Goal: Information Seeking & Learning: Learn about a topic

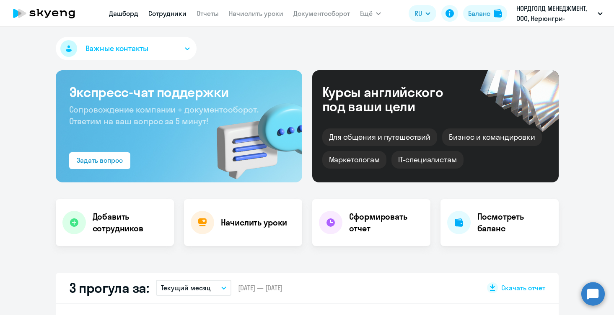
click at [175, 14] on link "Сотрудники" at bounding box center [167, 13] width 38 height 8
select select "30"
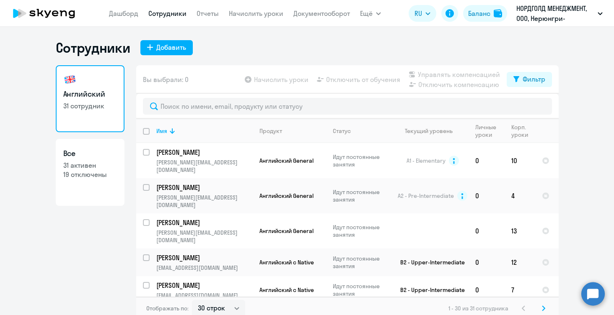
click at [85, 191] on link "Все 31 активен 19 отключены" at bounding box center [90, 172] width 69 height 67
select select "30"
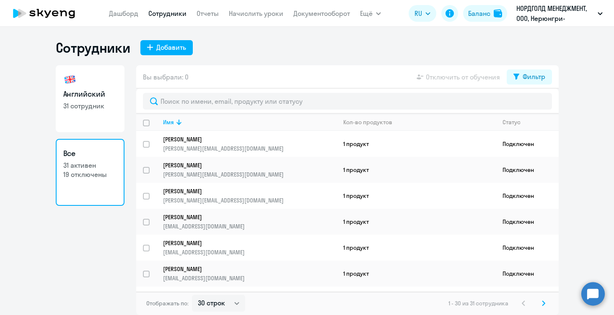
click at [78, 117] on link "Английский 31 сотрудник" at bounding box center [90, 98] width 69 height 67
select select "30"
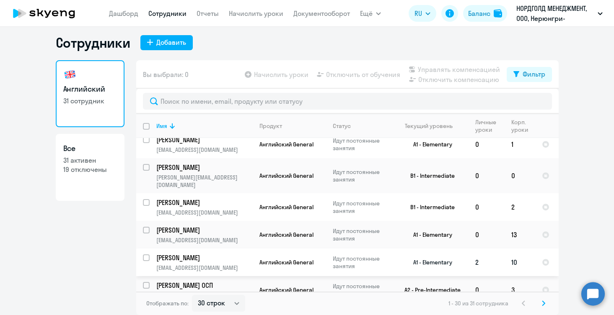
scroll to position [697, 0]
click at [85, 161] on p "31 активен" at bounding box center [90, 160] width 54 height 9
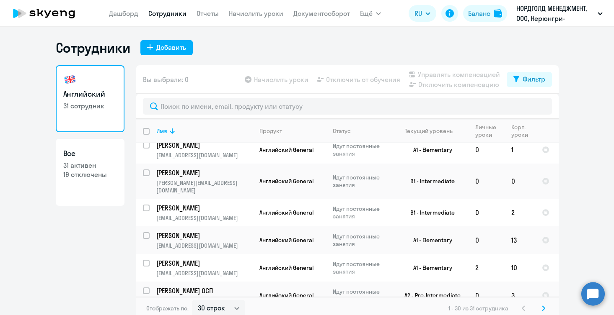
select select "30"
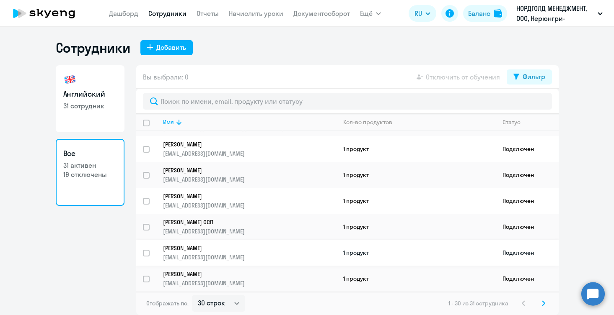
scroll to position [618, 0]
click at [356, 253] on td "1 продукт" at bounding box center [415, 253] width 159 height 26
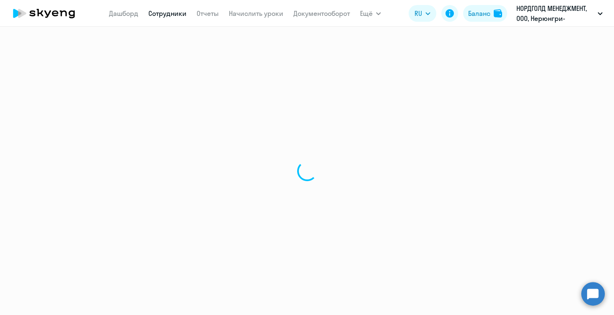
select select "english"
